Goal: Book appointment/travel/reservation

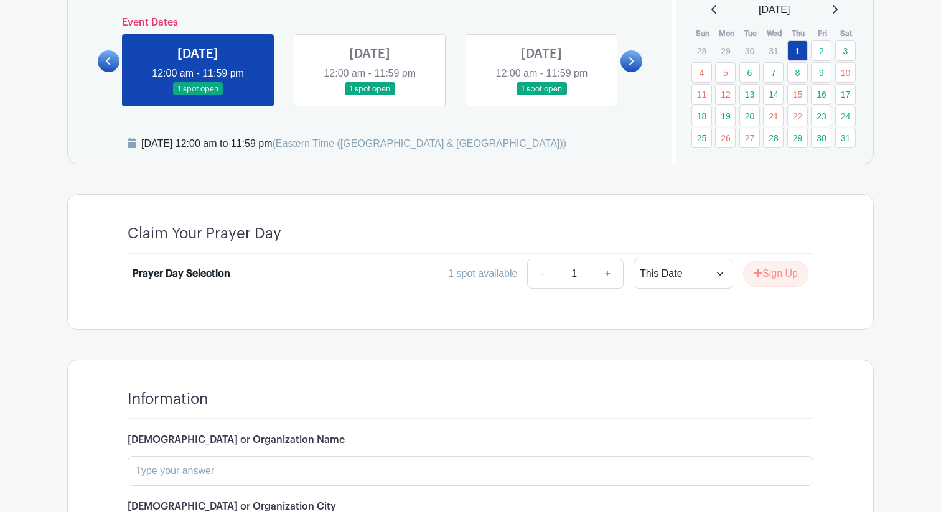
scroll to position [652, 0]
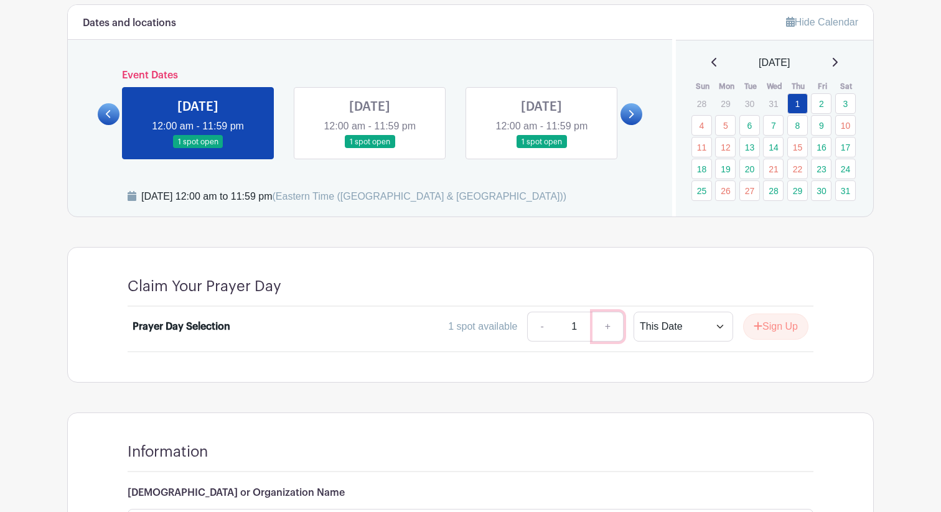
click at [605, 312] on link "+" at bounding box center [607, 327] width 31 height 30
click at [540, 312] on link "-" at bounding box center [541, 327] width 29 height 30
click at [690, 312] on select "This Date Select Dates" at bounding box center [683, 327] width 100 height 30
click at [819, 115] on link "9" at bounding box center [821, 125] width 21 height 21
click at [842, 115] on link "10" at bounding box center [845, 125] width 21 height 21
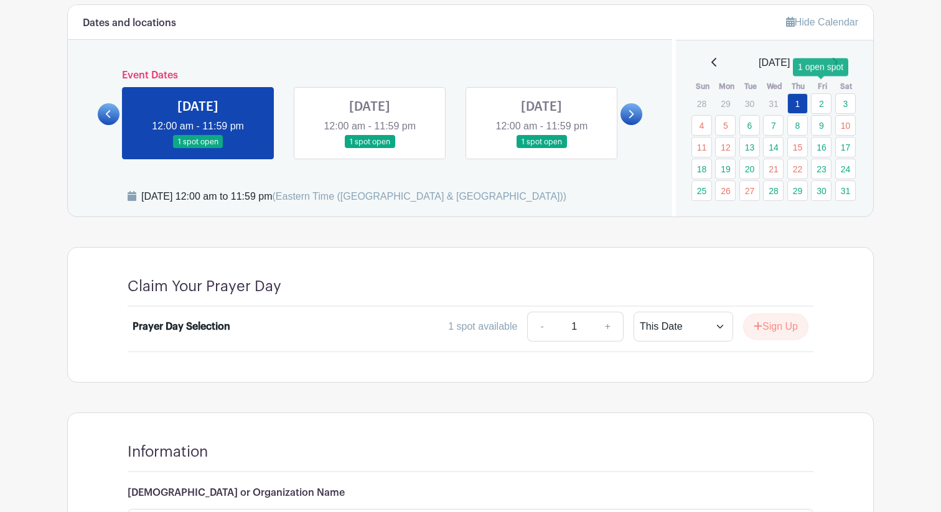
click at [817, 115] on link "9" at bounding box center [821, 125] width 21 height 21
click at [603, 312] on link "+" at bounding box center [607, 327] width 31 height 30
click at [659, 312] on select "This Date Select Dates" at bounding box center [683, 327] width 100 height 30
select select "select_dates"
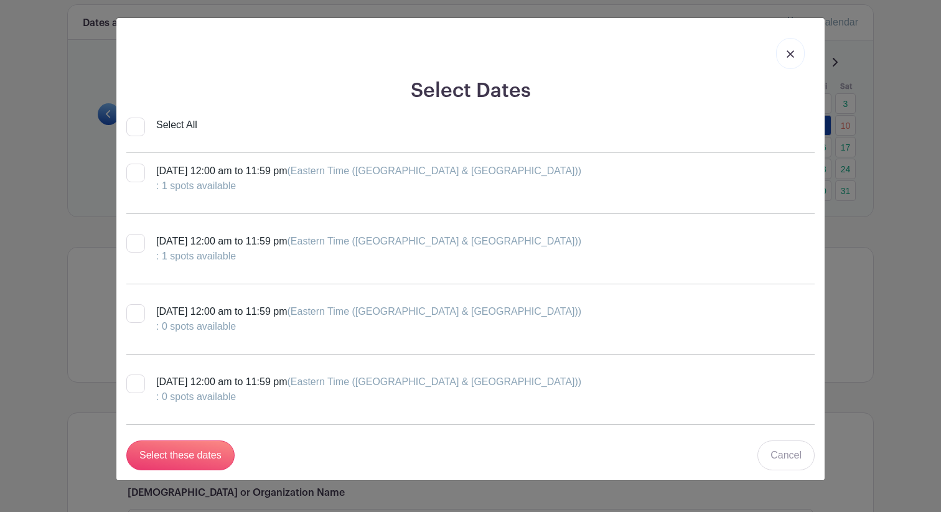
scroll to position [80, 0]
click at [788, 52] on img at bounding box center [789, 53] width 7 height 7
